Goal: Transaction & Acquisition: Book appointment/travel/reservation

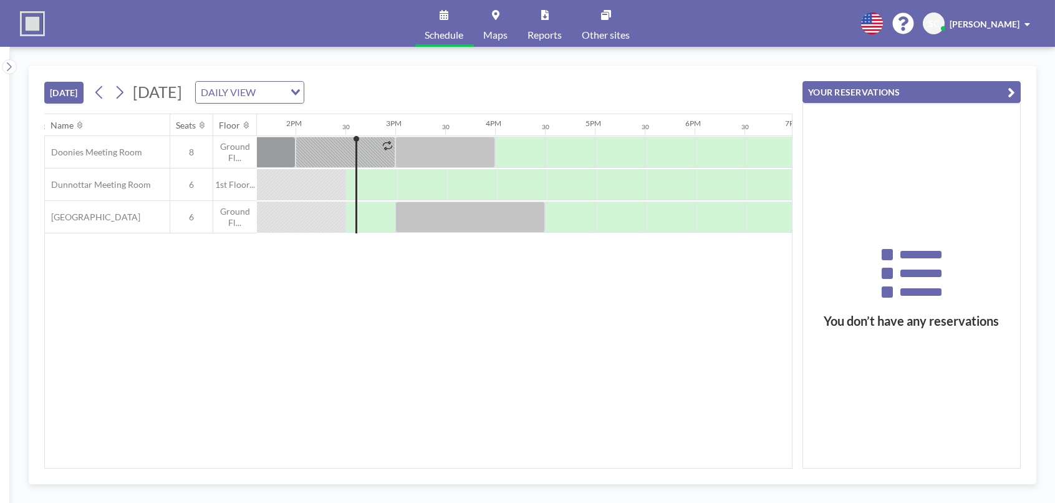
scroll to position [0, 1396]
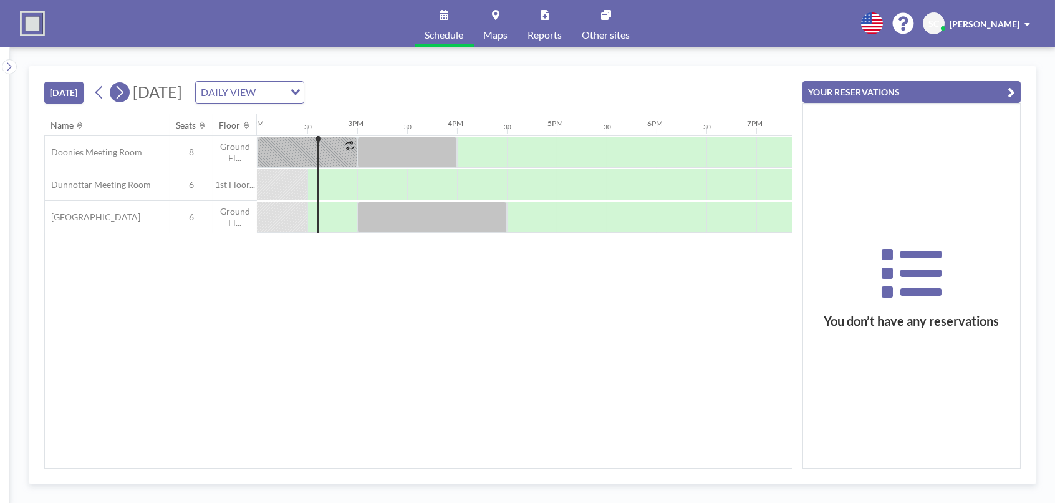
click at [125, 91] on icon at bounding box center [119, 92] width 12 height 19
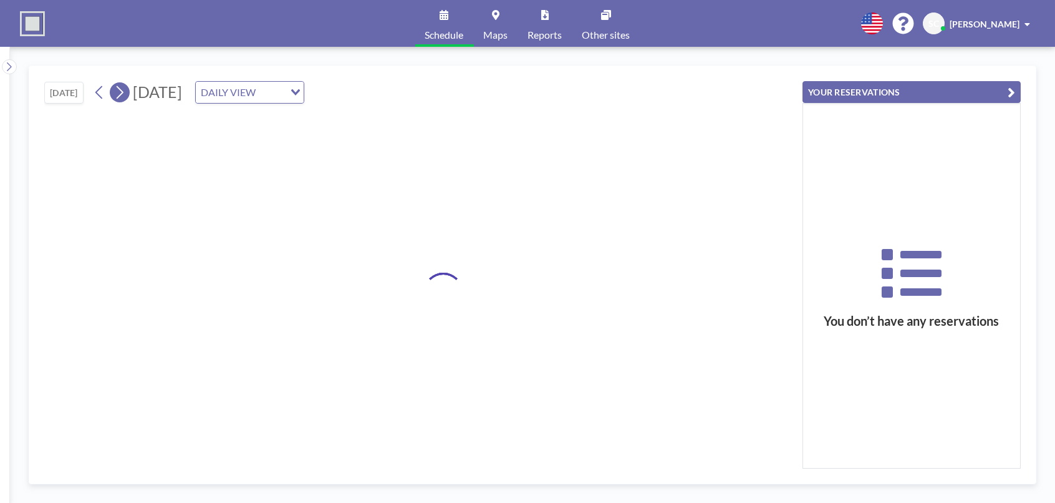
click at [125, 91] on icon at bounding box center [119, 92] width 12 height 19
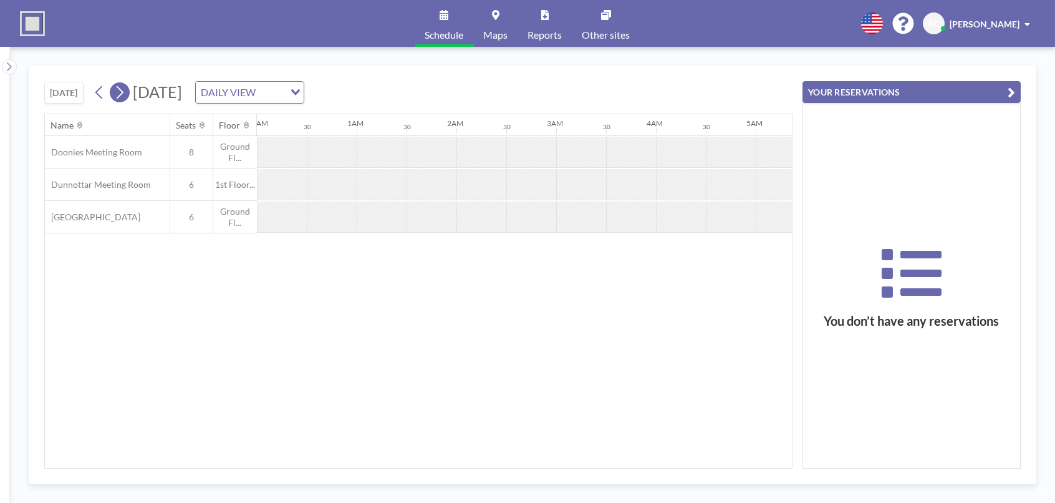
scroll to position [0, 0]
click at [125, 91] on icon at bounding box center [119, 92] width 12 height 19
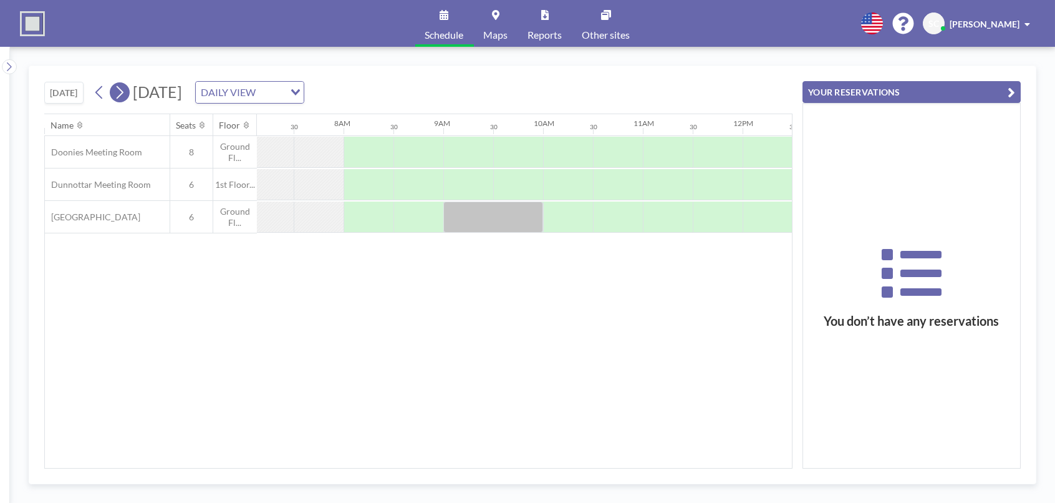
scroll to position [0, 748]
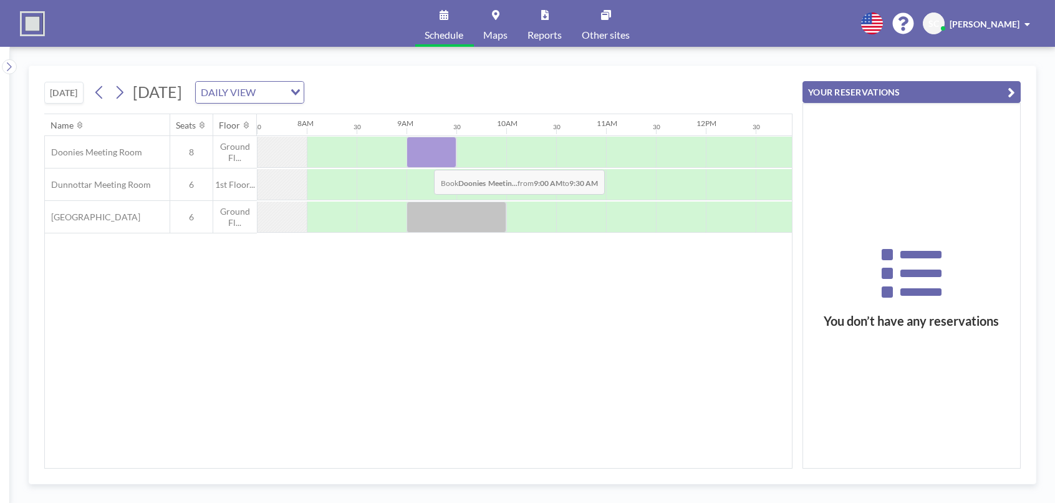
click at [424, 160] on div at bounding box center [432, 152] width 50 height 31
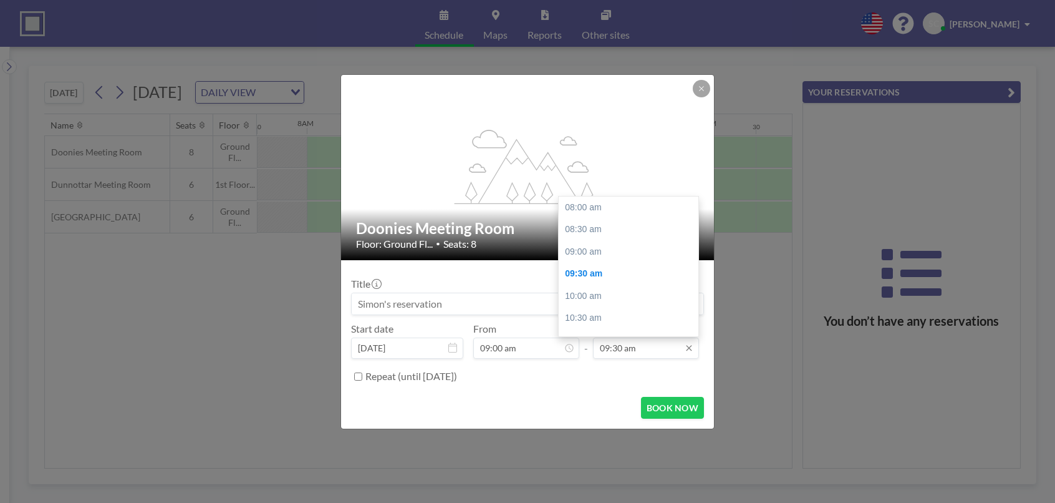
scroll to position [67, 0]
click at [602, 249] on div "10:30 am" at bounding box center [632, 251] width 146 height 22
type input "10:30 am"
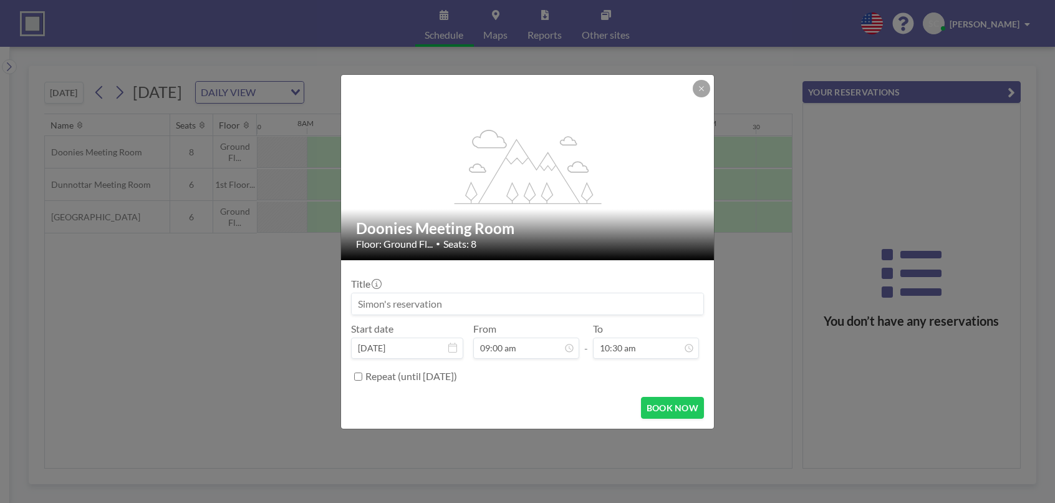
scroll to position [110, 0]
click at [671, 400] on button "BOOK NOW" at bounding box center [672, 408] width 63 height 22
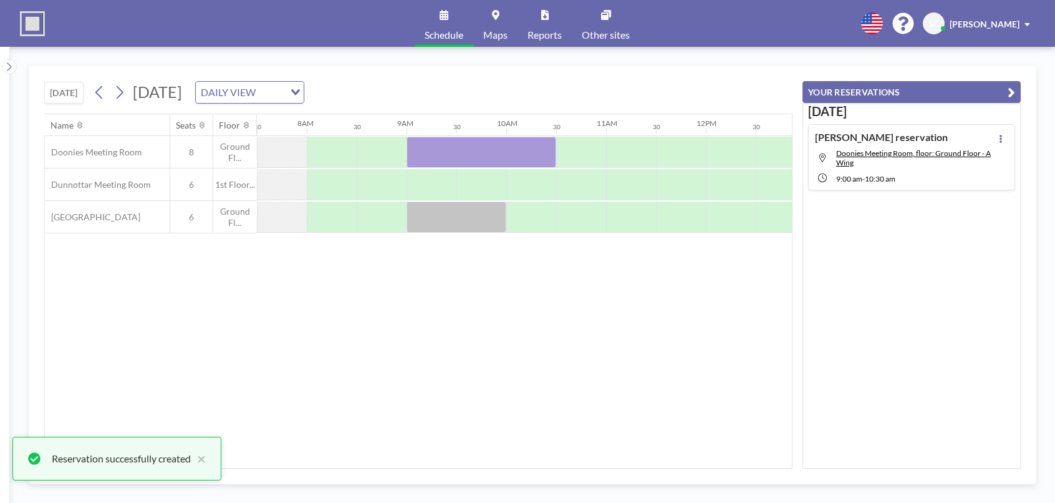
click at [425, 289] on div "Name Seats Floor 12AM 30 1AM 30 2AM 30 3AM 30 4AM 30 5AM 30 6AM 30 7AM 30 8AM 3…" at bounding box center [418, 291] width 747 height 354
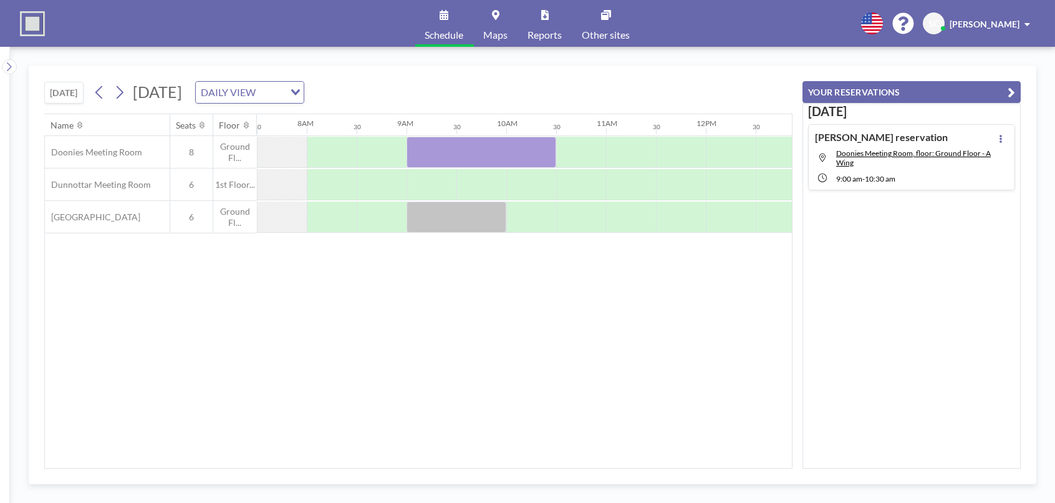
click at [573, 295] on div "Name Seats Floor 12AM 30 1AM 30 2AM 30 3AM 30 4AM 30 5AM 30 6AM 30 7AM 30 8AM 3…" at bounding box center [418, 291] width 747 height 354
